Goal: Task Accomplishment & Management: Complete application form

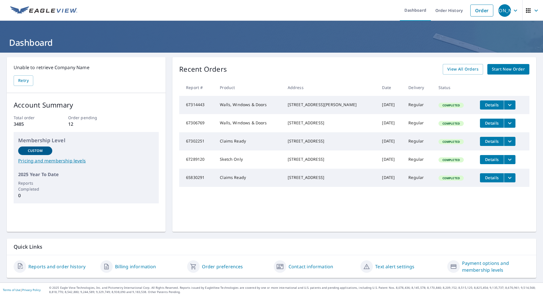
click at [497, 70] on span "Start New Order" at bounding box center [508, 69] width 33 height 7
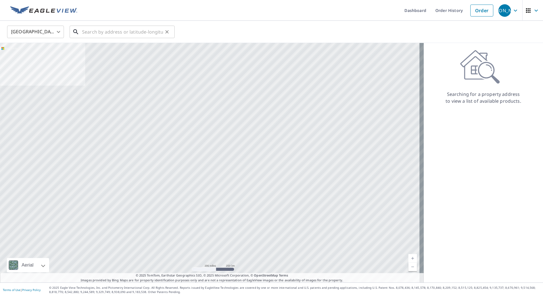
click at [112, 32] on input "text" at bounding box center [122, 32] width 81 height 16
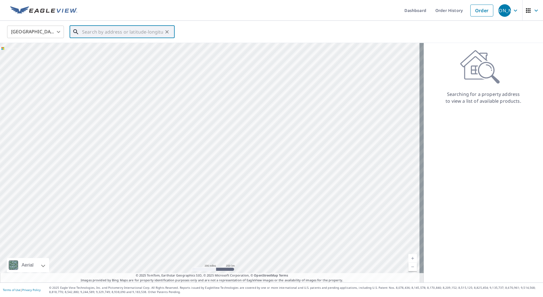
paste input "[STREET_ADDRESS]"
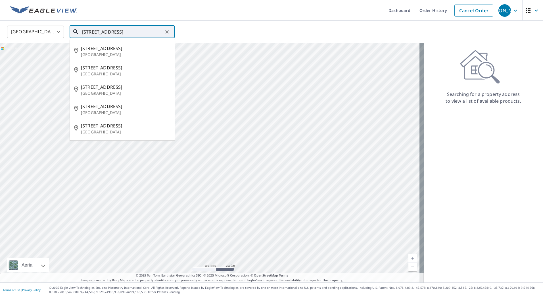
type input "[STREET_ADDRESS]"
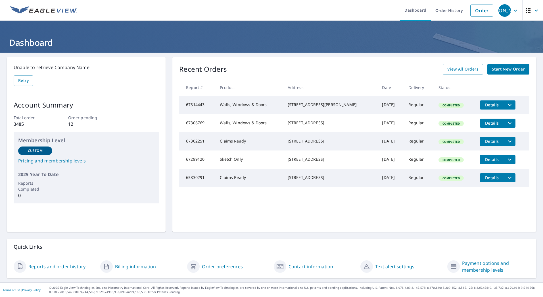
click at [513, 64] on link "Start New Order" at bounding box center [509, 69] width 42 height 11
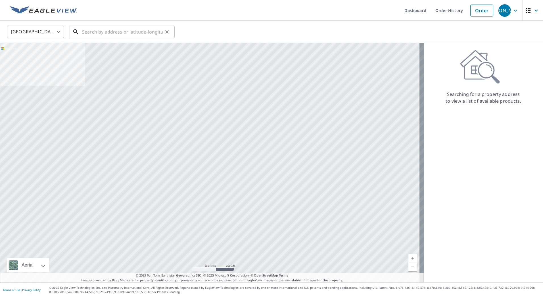
click at [127, 32] on input "text" at bounding box center [122, 32] width 81 height 16
paste input "2508 W 15TH ST N, WICHITA, KS 67203"
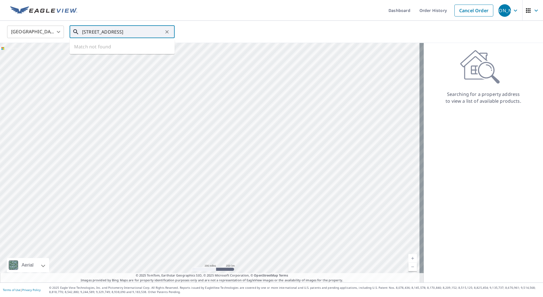
scroll to position [0, 2]
type input "2508 W 15TH ST N, WICHITA, KS 67203"
